Goal: Task Accomplishment & Management: Use online tool/utility

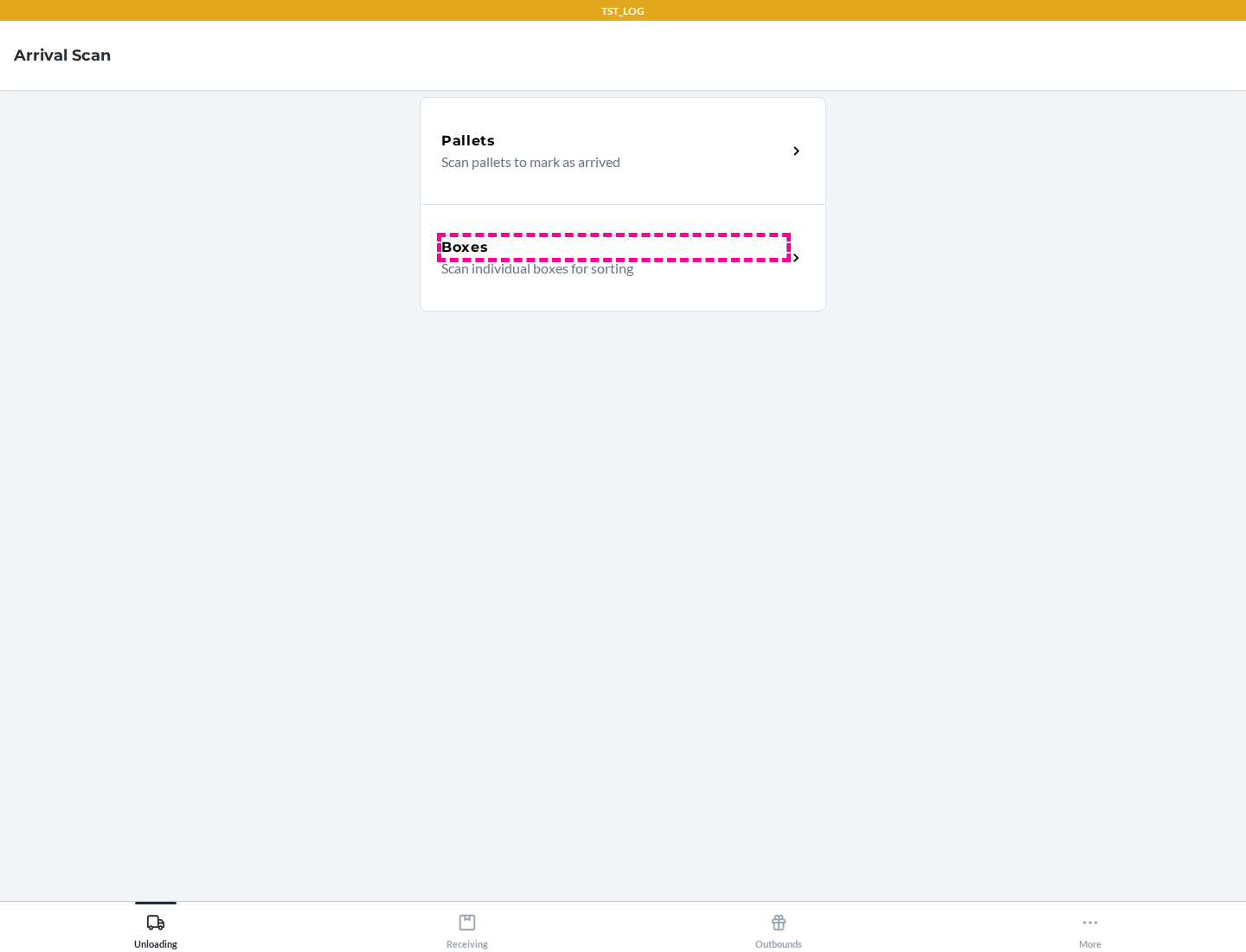
click at [614, 248] on div "Boxes" at bounding box center [614, 247] width 345 height 21
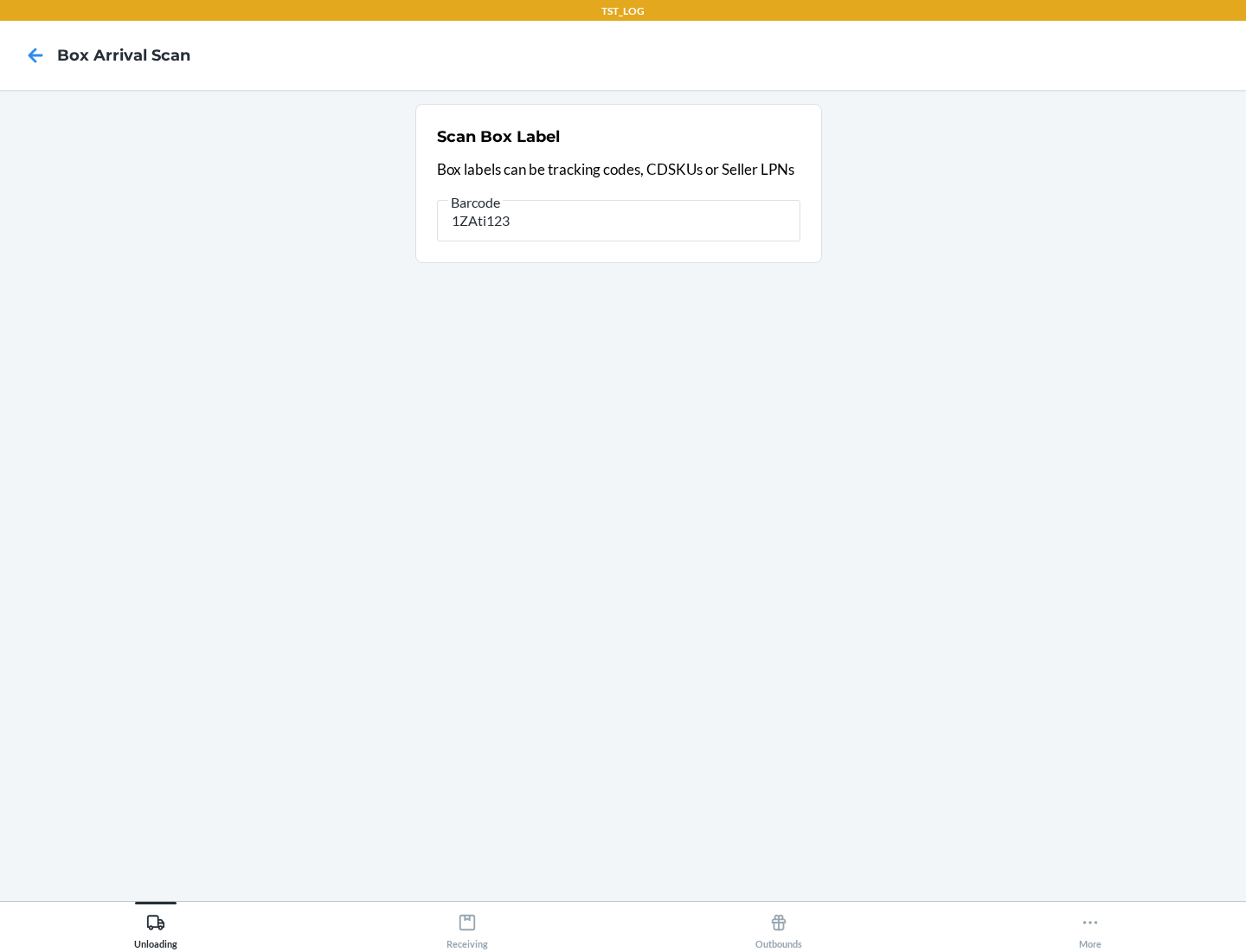
type input "1ZAti123"
